Goal: Task Accomplishment & Management: Complete application form

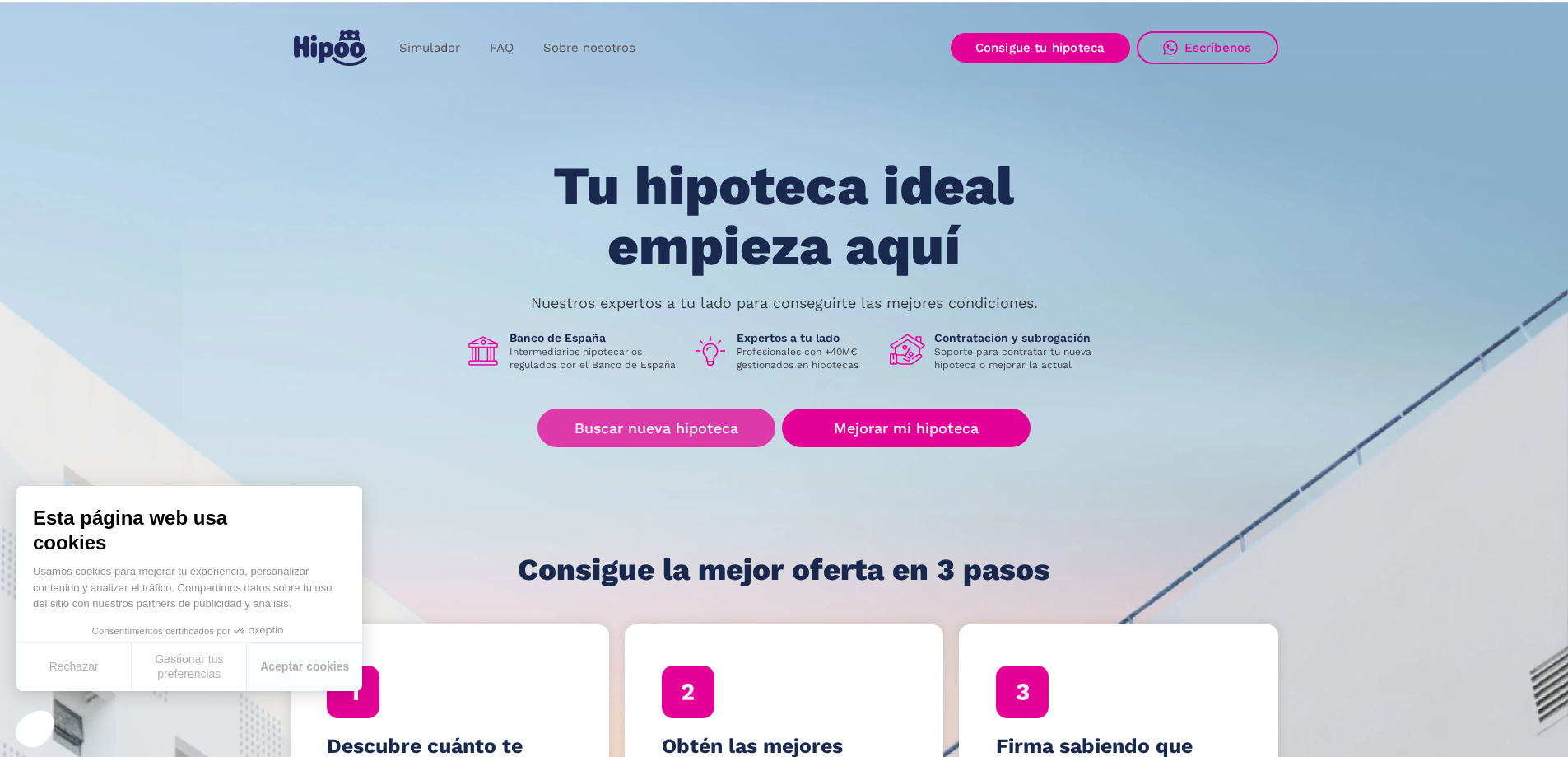
click at [670, 433] on link "Buscar nueva hipoteca" at bounding box center [656, 428] width 238 height 39
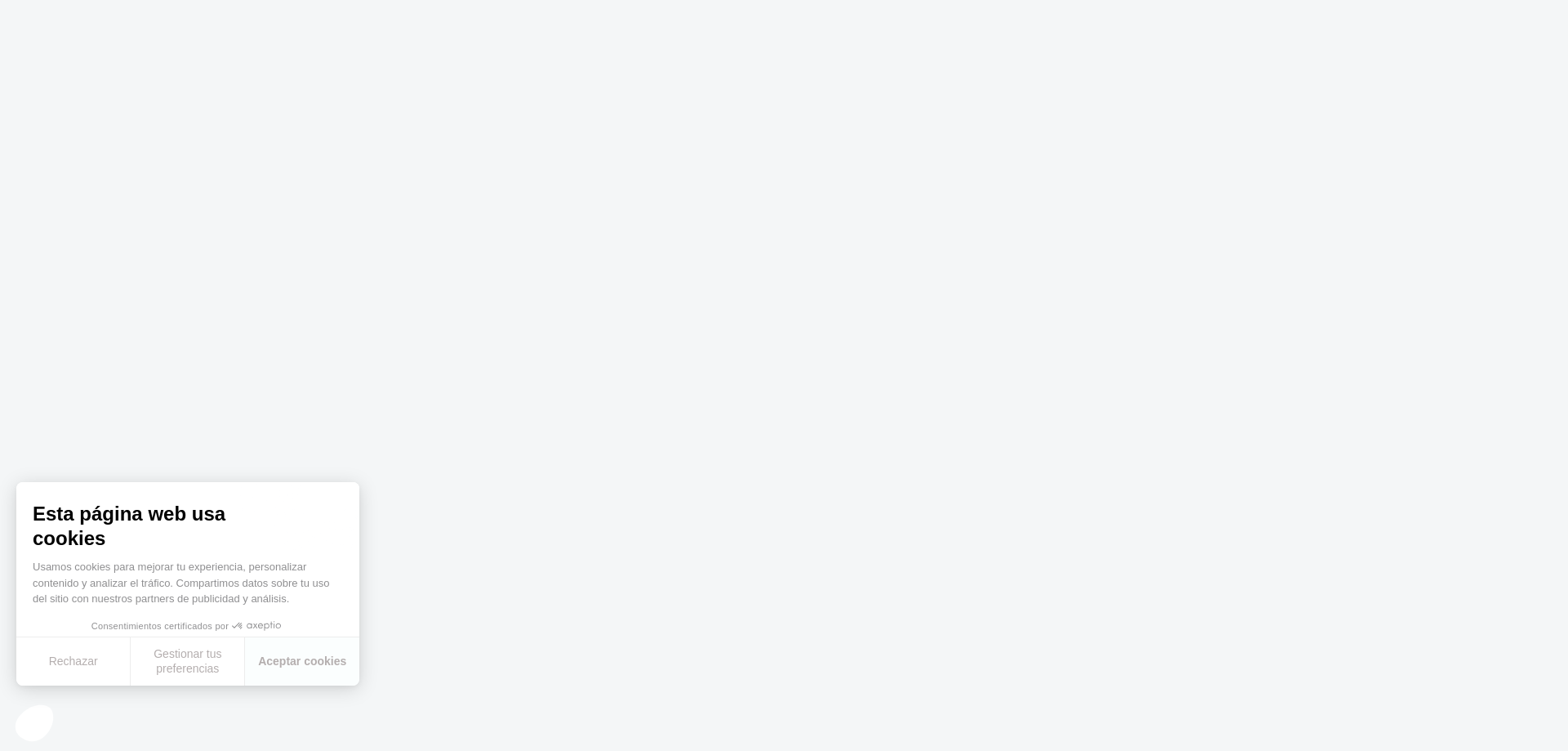
click at [503, 432] on body at bounding box center [784, 375] width 1568 height 751
click at [279, 665] on button "Aceptar cookies" at bounding box center [302, 661] width 114 height 48
